Goal: Task Accomplishment & Management: Manage account settings

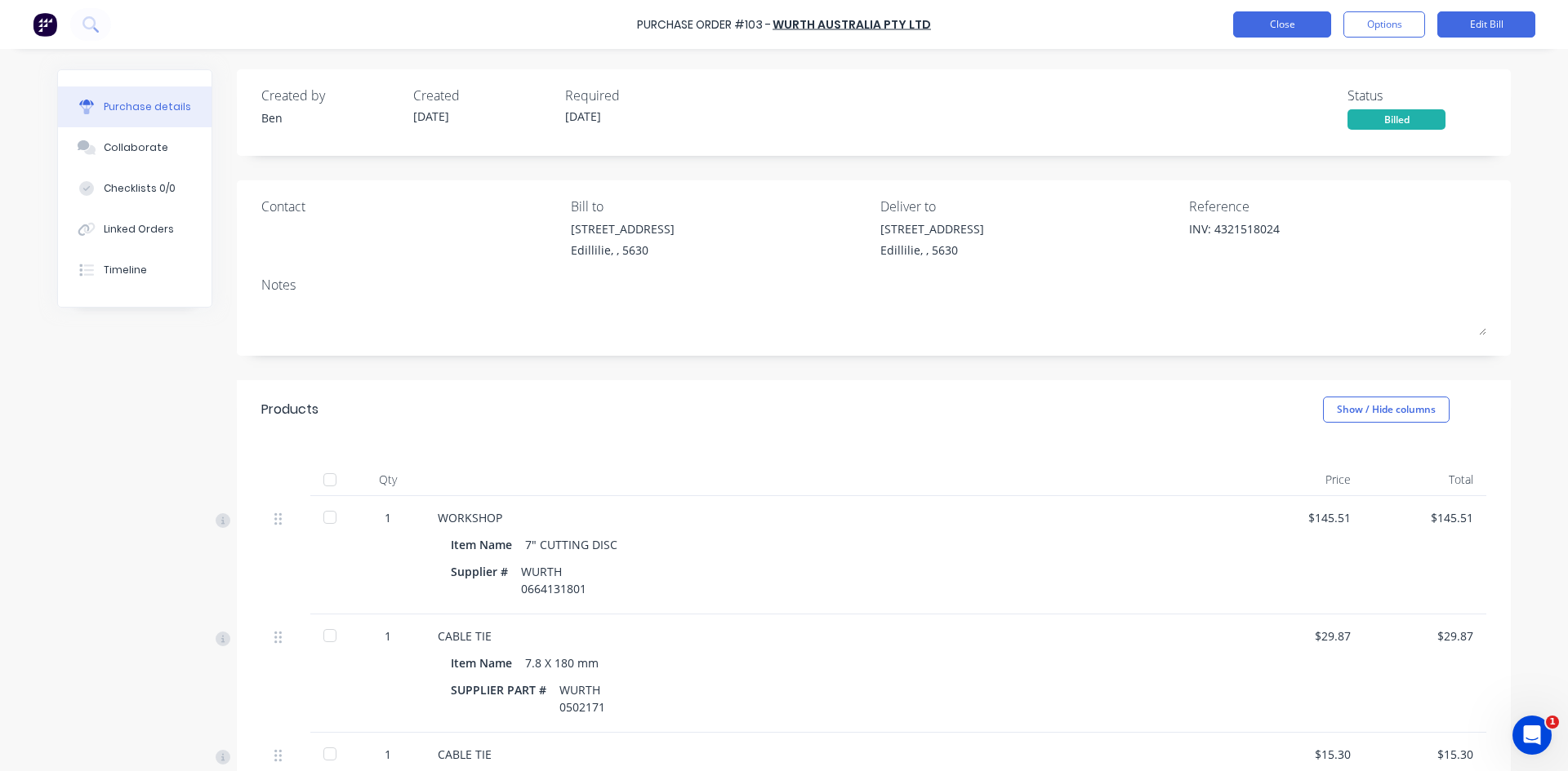
click at [1280, 27] on button "Close" at bounding box center [1282, 24] width 98 height 26
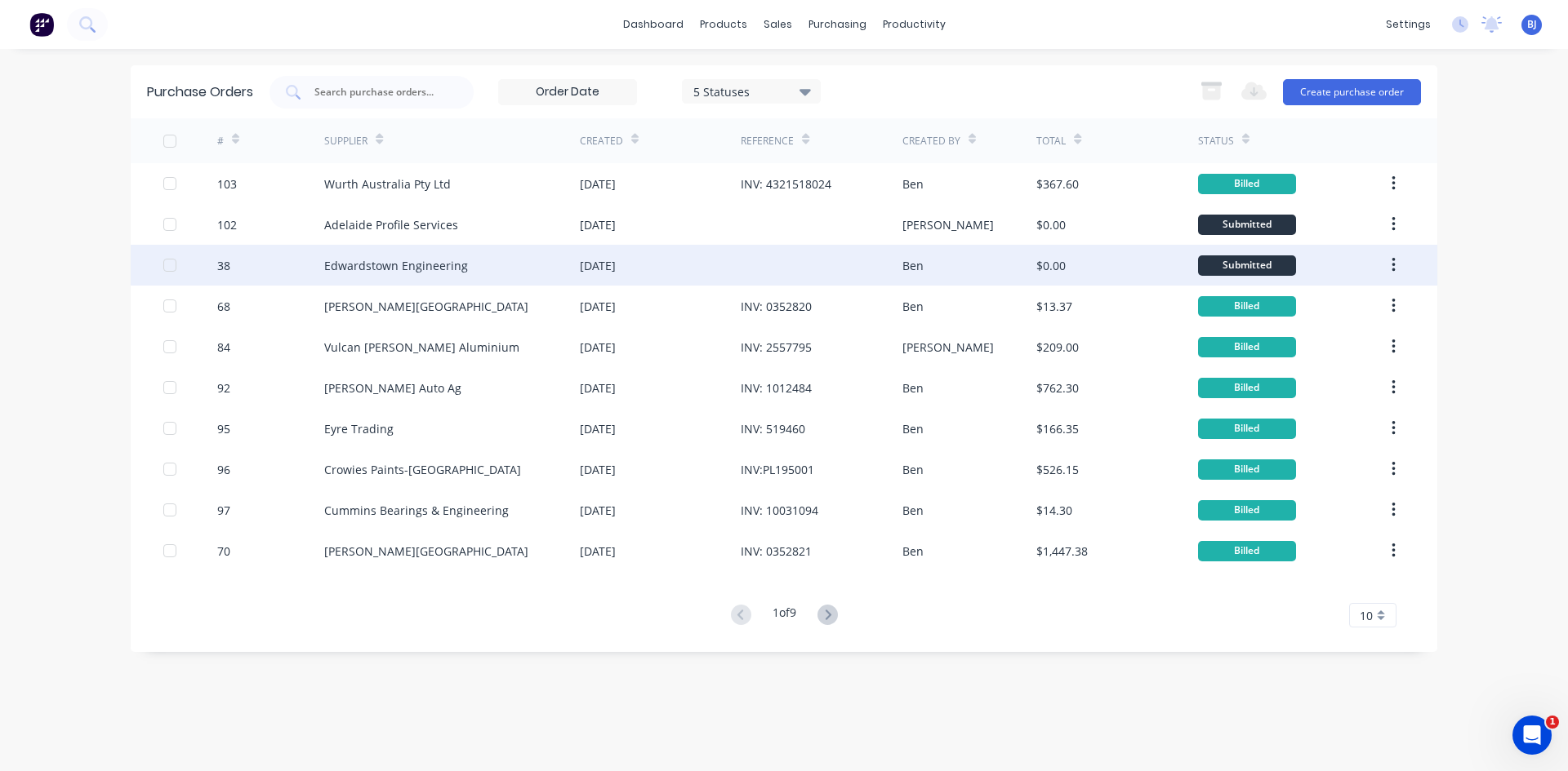
click at [600, 269] on div "[DATE]" at bounding box center [597, 266] width 36 height 17
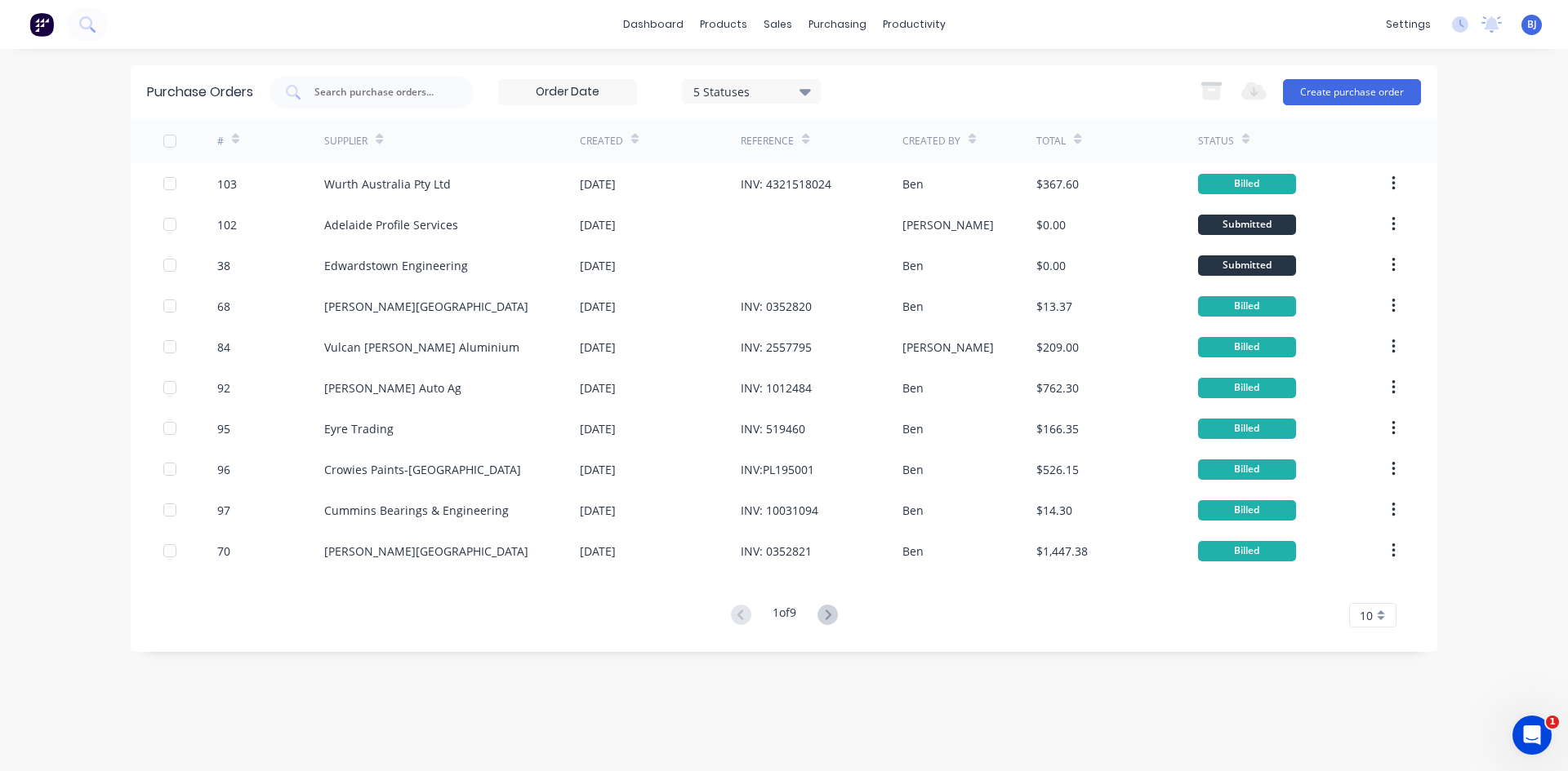
drag, startPoint x: 1537, startPoint y: 0, endPoint x: 1233, endPoint y: 16, distance: 304.4
click at [1233, 16] on div "dashboard products sales purchasing productivity dashboard products Product Cat…" at bounding box center [784, 24] width 1568 height 49
click at [1533, 25] on span "BJ" at bounding box center [1532, 24] width 10 height 15
click at [1370, 209] on div "Sign out" at bounding box center [1390, 205] width 44 height 15
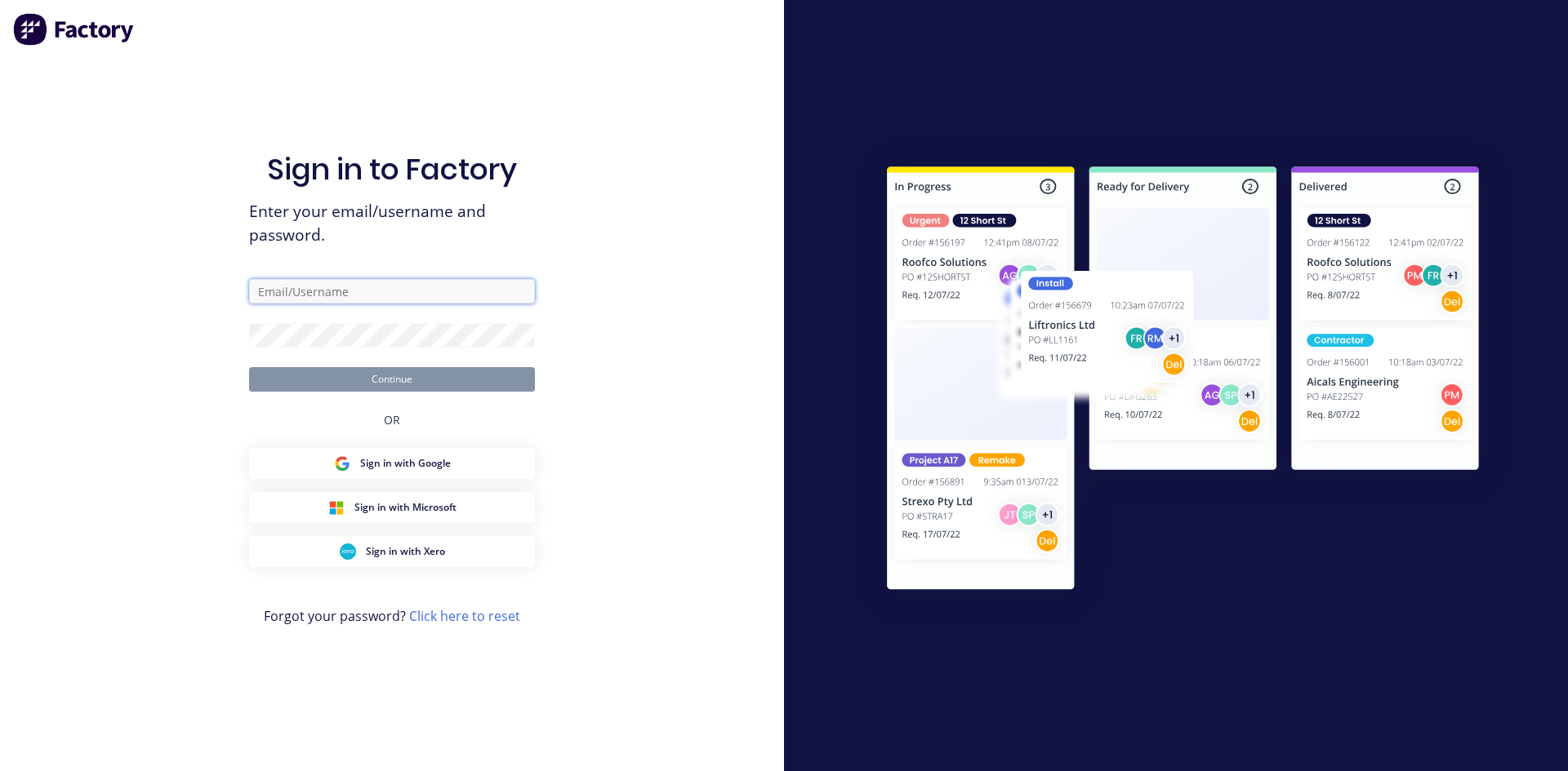
type input "[EMAIL_ADDRESS][PERSON_NAME][DOMAIN_NAME]"
